Goal: Information Seeking & Learning: Learn about a topic

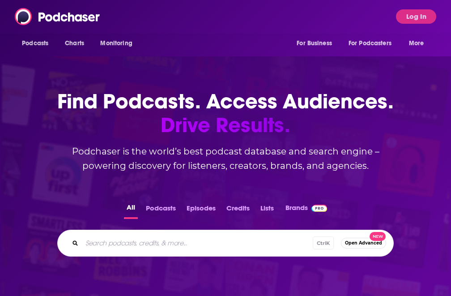
click at [150, 239] on input "Search podcasts, credits, & more..." at bounding box center [197, 243] width 231 height 14
click at [153, 248] on input "Search podcasts, credits, & more..." at bounding box center [211, 243] width 259 height 14
type input "BizDev Labs"
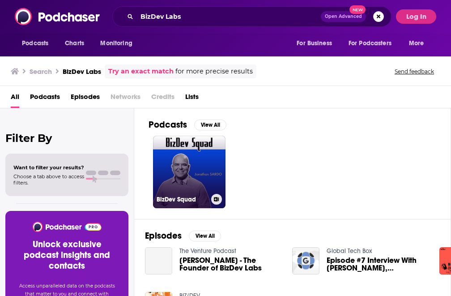
click at [180, 170] on link "BizDev Squad" at bounding box center [189, 172] width 73 height 73
